Goal: Information Seeking & Learning: Get advice/opinions

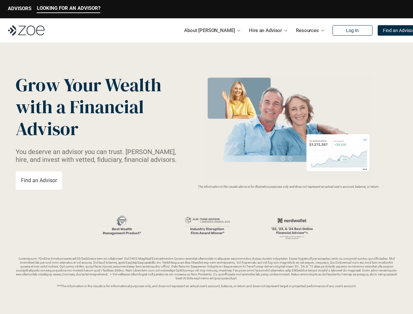
click at [206, 157] on img at bounding box center [288, 127] width 174 height 106
click at [68, 9] on p "LOOKING FOR AN ADVISOR?" at bounding box center [68, 8] width 63 height 6
click at [20, 9] on p "ADVISORS" at bounding box center [20, 9] width 24 height 6
